Goal: Information Seeking & Learning: Learn about a topic

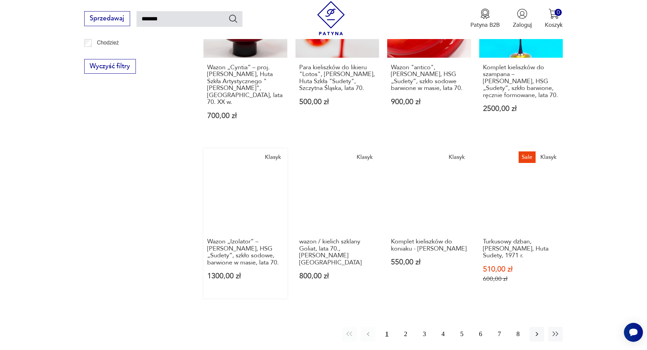
scroll to position [566, 0]
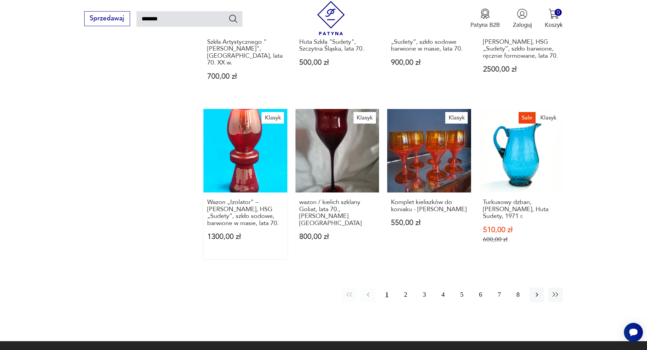
click at [254, 166] on link "Klasyk Wazon „Izolator” – [PERSON_NAME], HSG „Sudety”, szkło sodowe, barwione w…" at bounding box center [245, 184] width 84 height 150
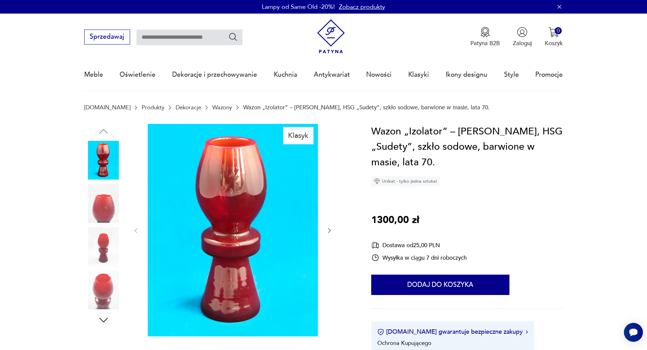
click at [234, 223] on img at bounding box center [233, 230] width 170 height 213
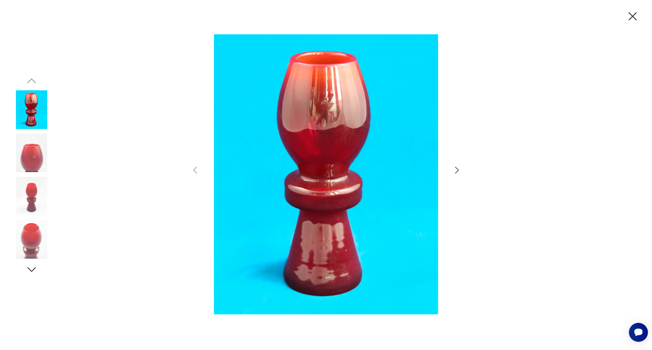
click at [456, 171] on icon "button" at bounding box center [457, 170] width 10 height 10
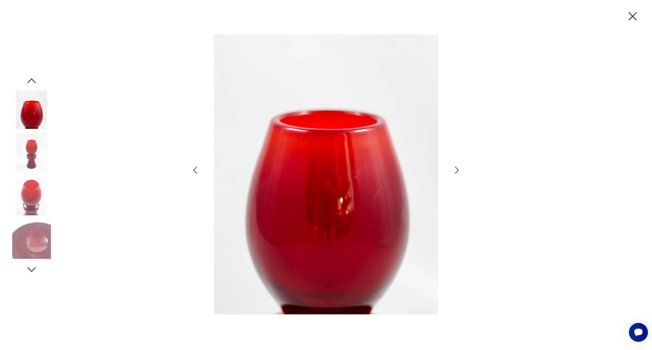
click at [456, 171] on icon "button" at bounding box center [457, 170] width 10 height 10
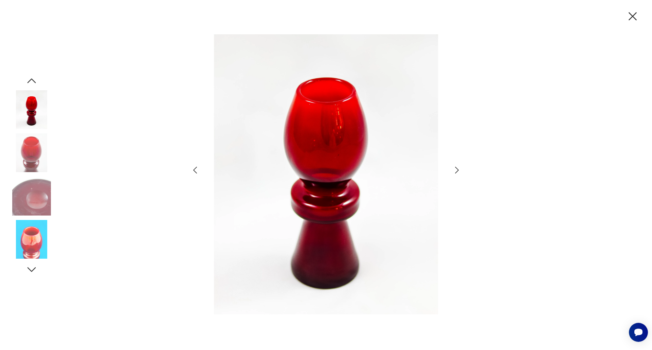
click at [456, 171] on icon "button" at bounding box center [457, 170] width 10 height 10
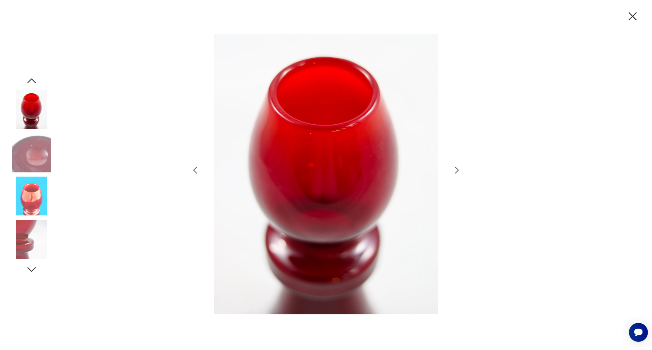
click at [456, 171] on icon "button" at bounding box center [457, 170] width 10 height 10
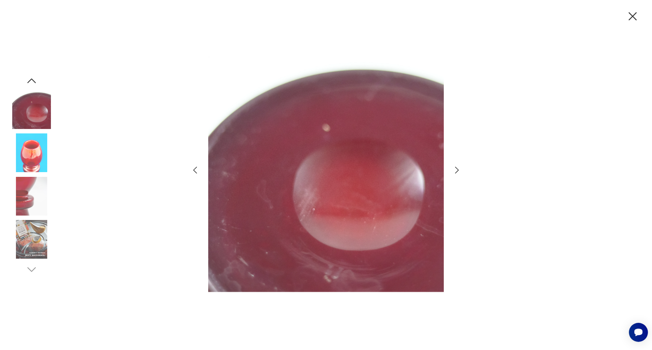
click at [456, 171] on icon "button" at bounding box center [457, 170] width 10 height 10
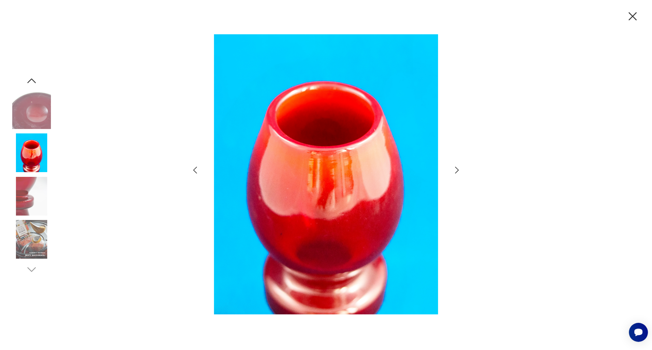
click at [456, 171] on icon "button" at bounding box center [457, 170] width 10 height 10
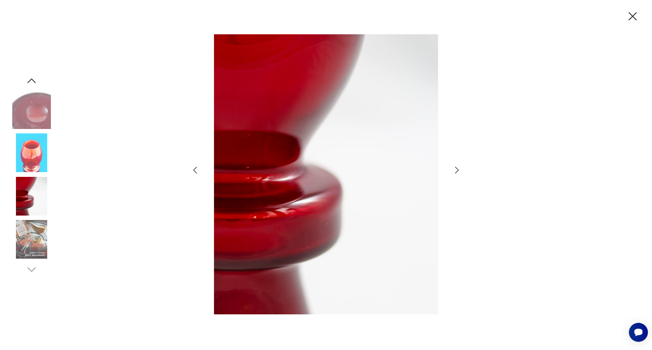
click at [634, 14] on icon "button" at bounding box center [632, 16] width 14 height 14
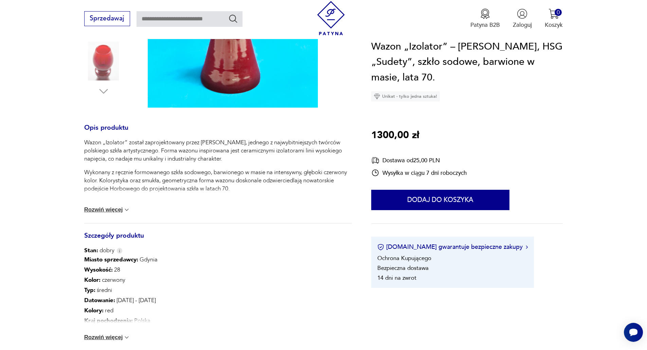
scroll to position [272, 0]
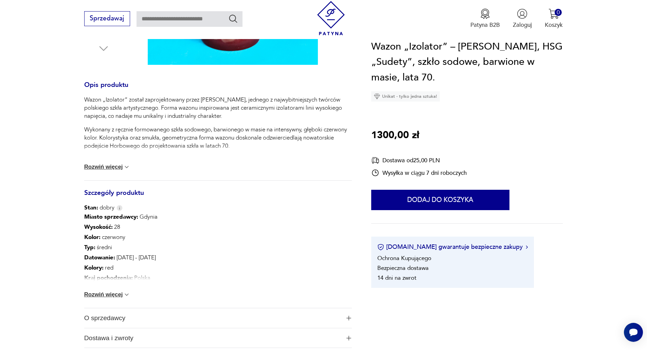
click at [116, 294] on button "Rozwiń więcej" at bounding box center [107, 294] width 46 height 7
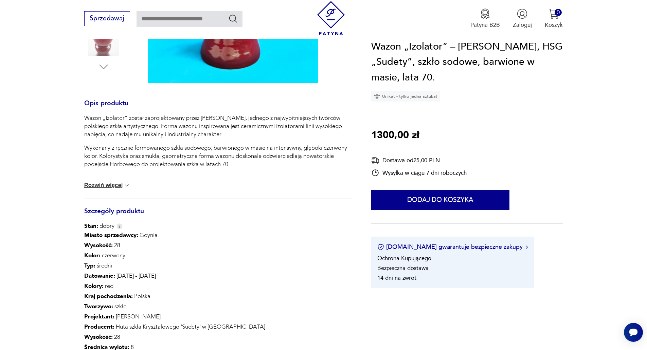
scroll to position [204, 0]
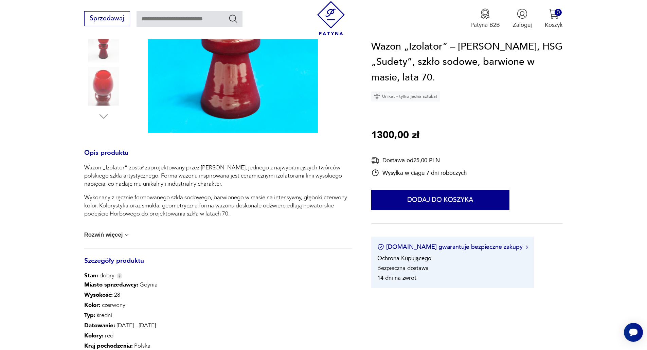
type input "*******"
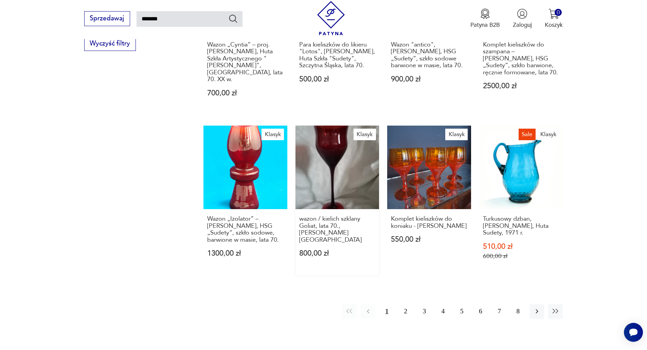
scroll to position [562, 0]
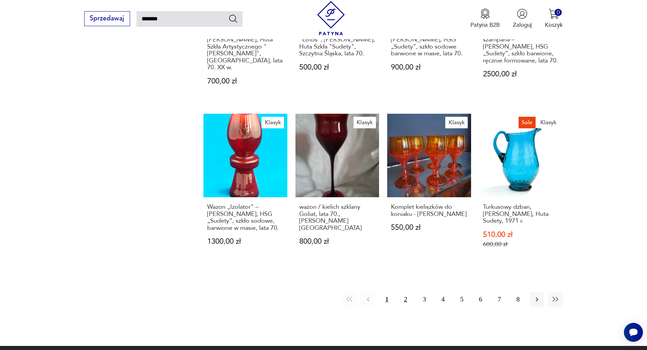
click at [401, 292] on button "2" at bounding box center [405, 299] width 15 height 15
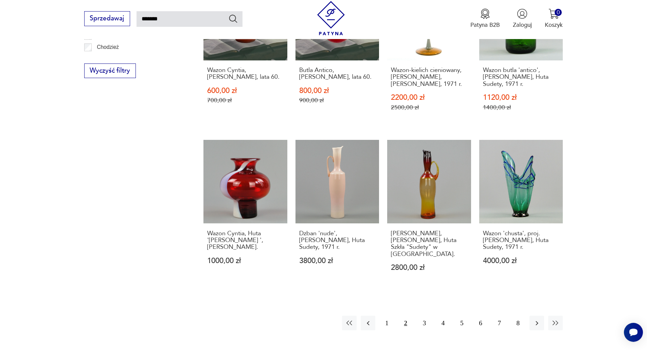
scroll to position [514, 0]
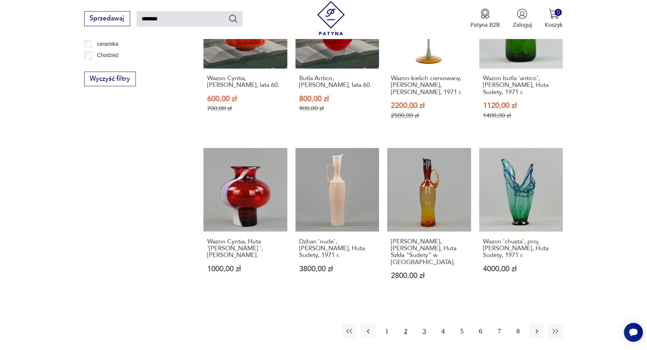
click at [425, 333] on button "3" at bounding box center [424, 331] width 15 height 15
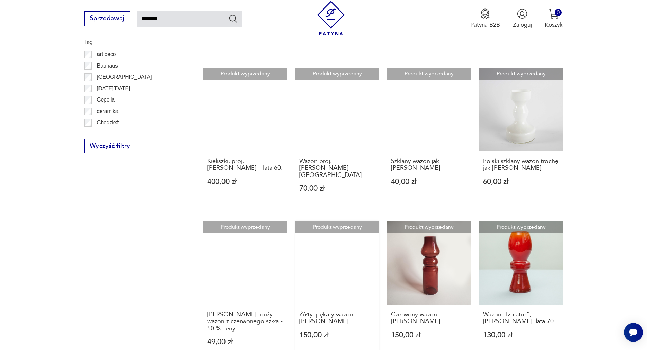
scroll to position [480, 0]
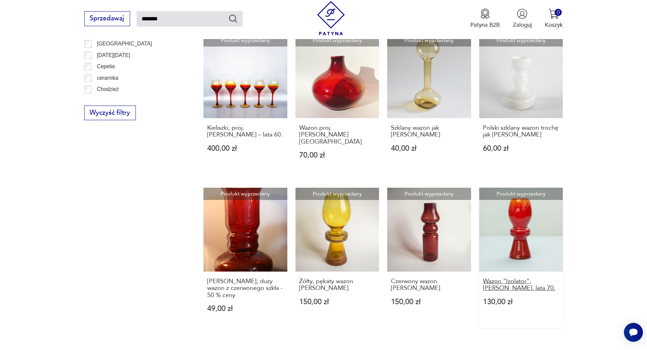
click at [506, 278] on h3 "Wazon "Izolator", [PERSON_NAME], lata 70." at bounding box center [521, 285] width 76 height 14
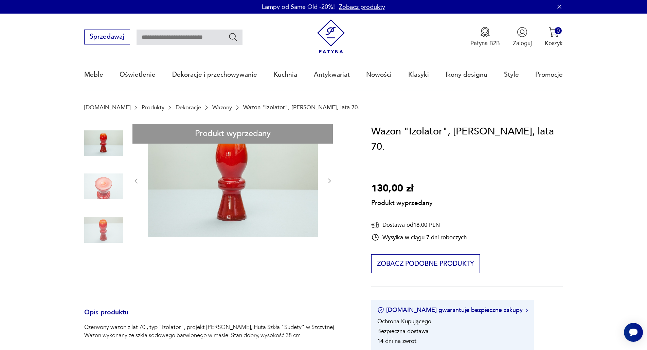
click at [240, 183] on div "Produkt wyprzedany Opis produktu Czerwony wazon z lat 70., typ "Izolator", proj…" at bounding box center [218, 331] width 268 height 415
click at [328, 182] on div "Produkt wyprzedany Opis produktu Czerwony wazon z lat 70., typ "Izolator", proj…" at bounding box center [218, 331] width 268 height 415
click at [114, 180] on div "Produkt wyprzedany Opis produktu Czerwony wazon z lat 70., typ "Izolator", proj…" at bounding box center [218, 331] width 268 height 415
click at [328, 180] on div "Produkt wyprzedany Opis produktu Czerwony wazon z lat 70., typ "Izolator", proj…" at bounding box center [218, 331] width 268 height 415
click at [105, 228] on div "Produkt wyprzedany Opis produktu Czerwony wazon z lat 70., typ "Izolator", proj…" at bounding box center [218, 331] width 268 height 415
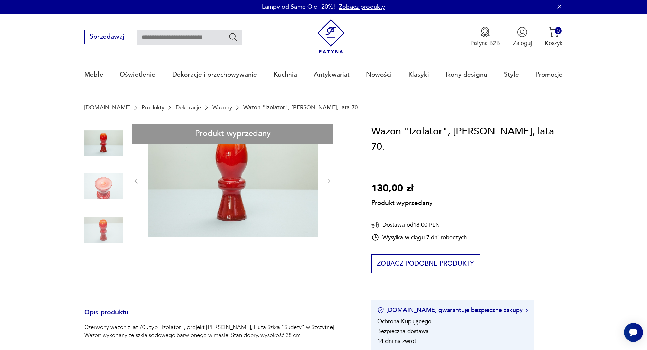
type input "*******"
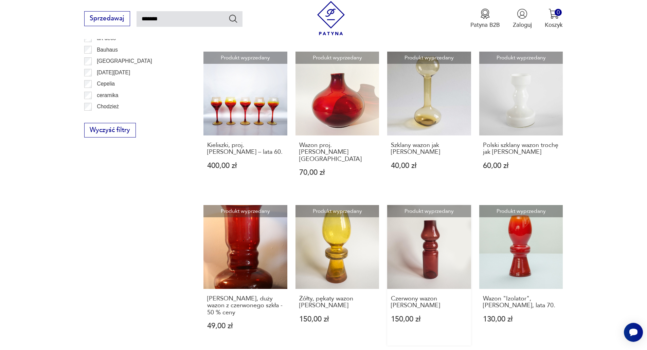
scroll to position [577, 0]
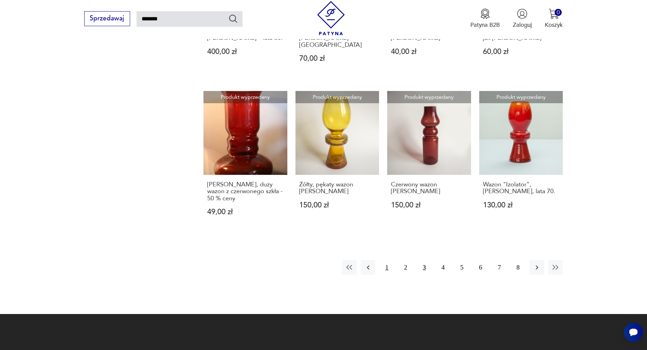
click at [388, 260] on button "1" at bounding box center [386, 267] width 15 height 15
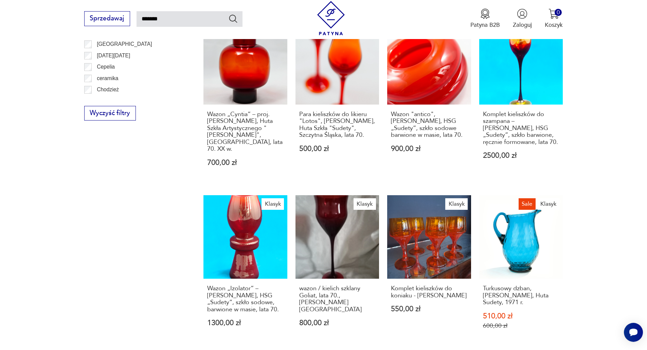
scroll to position [480, 0]
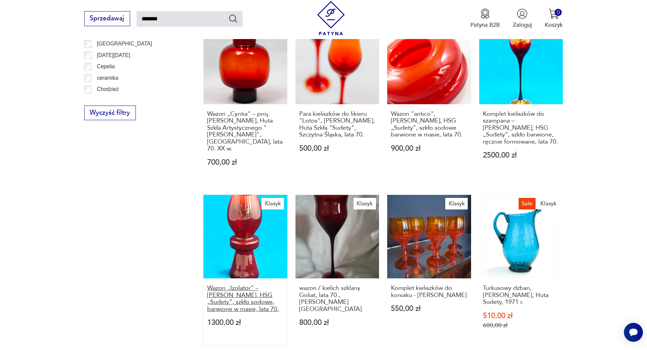
click at [220, 288] on h3 "Wazon „Izolator” – [PERSON_NAME], HSG „Sudety”, szkło sodowe, barwione w masie,…" at bounding box center [245, 299] width 76 height 28
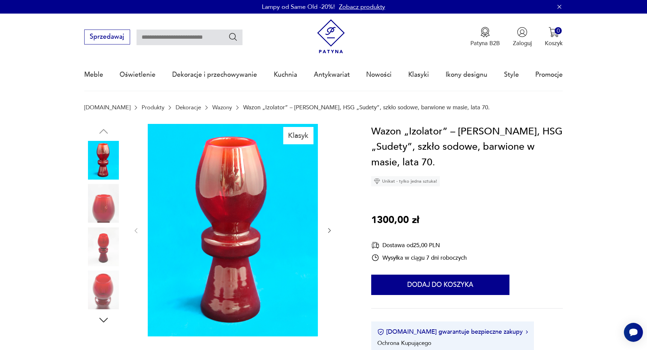
click at [330, 231] on icon "button" at bounding box center [329, 230] width 3 height 5
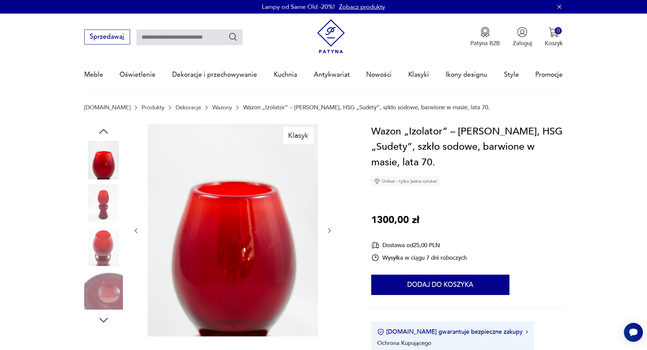
click at [330, 231] on icon "button" at bounding box center [329, 230] width 3 height 5
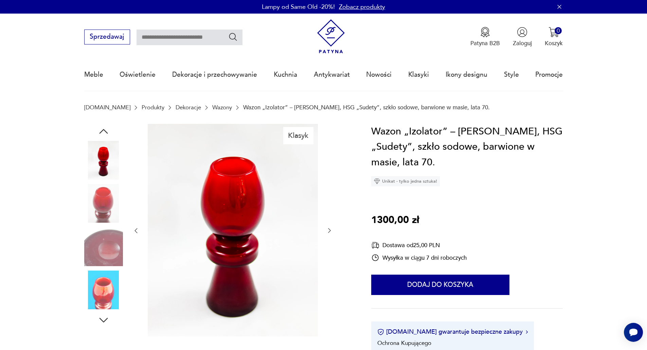
click at [330, 231] on icon "button" at bounding box center [329, 230] width 3 height 5
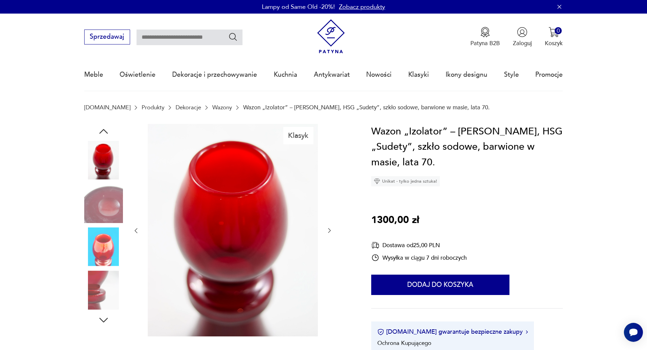
click at [330, 231] on icon "button" at bounding box center [329, 230] width 3 height 5
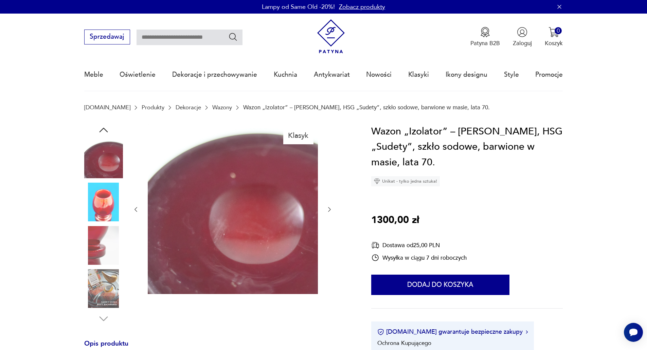
click at [330, 231] on div at bounding box center [232, 209] width 200 height 171
click at [111, 283] on img at bounding box center [103, 288] width 39 height 39
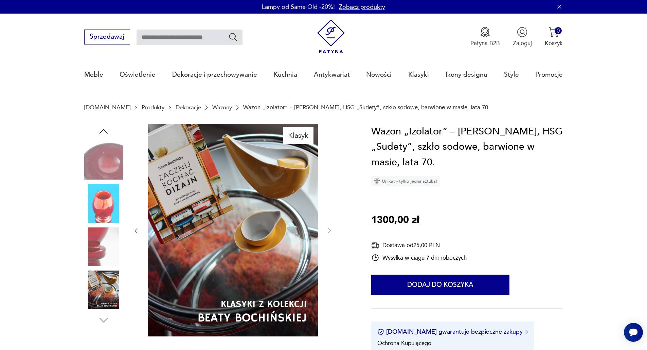
type input "*******"
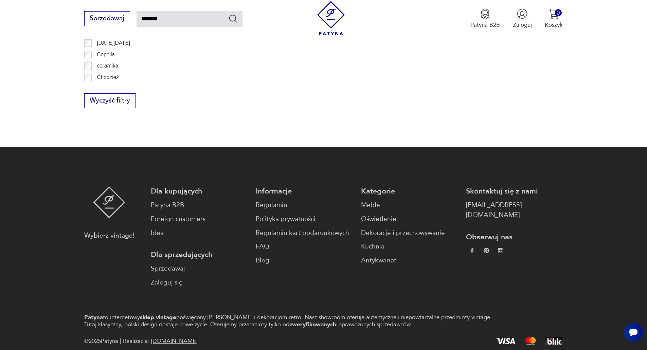
scroll to position [467, 0]
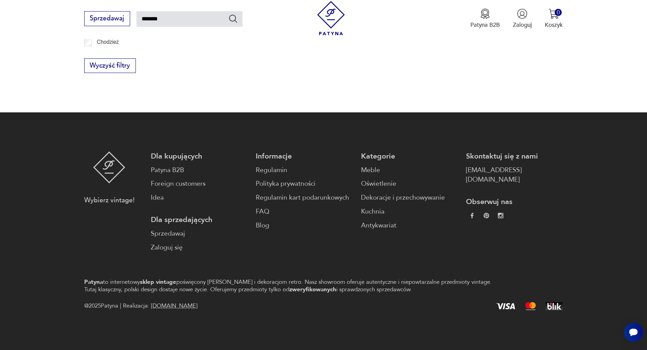
scroll to position [562, 0]
